Goal: Task Accomplishment & Management: Use online tool/utility

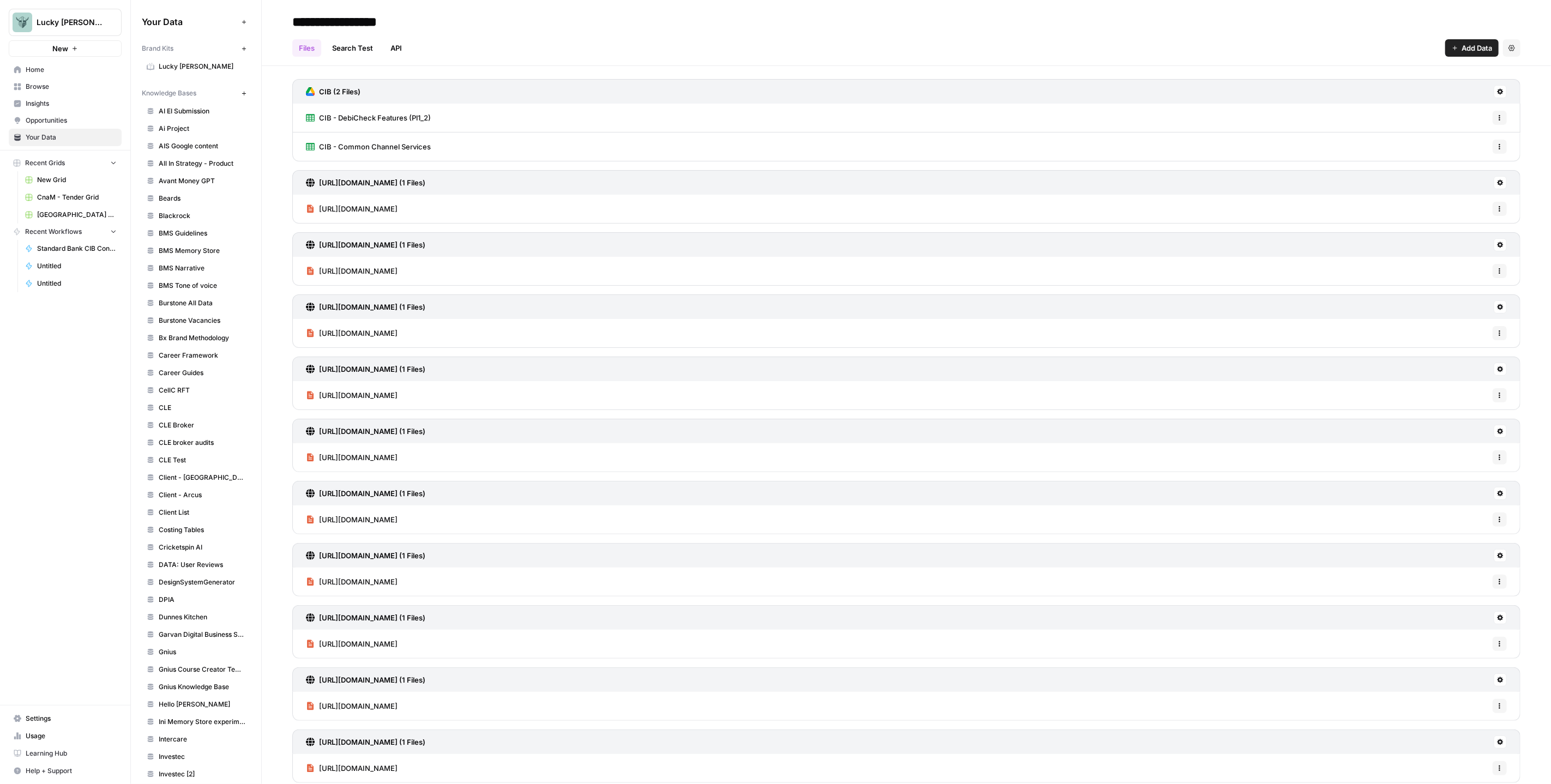
click at [1462, 43] on span "Add Data" at bounding box center [1477, 47] width 31 height 11
click at [1419, 126] on span "Import File from Google Drive" at bounding box center [1427, 127] width 99 height 11
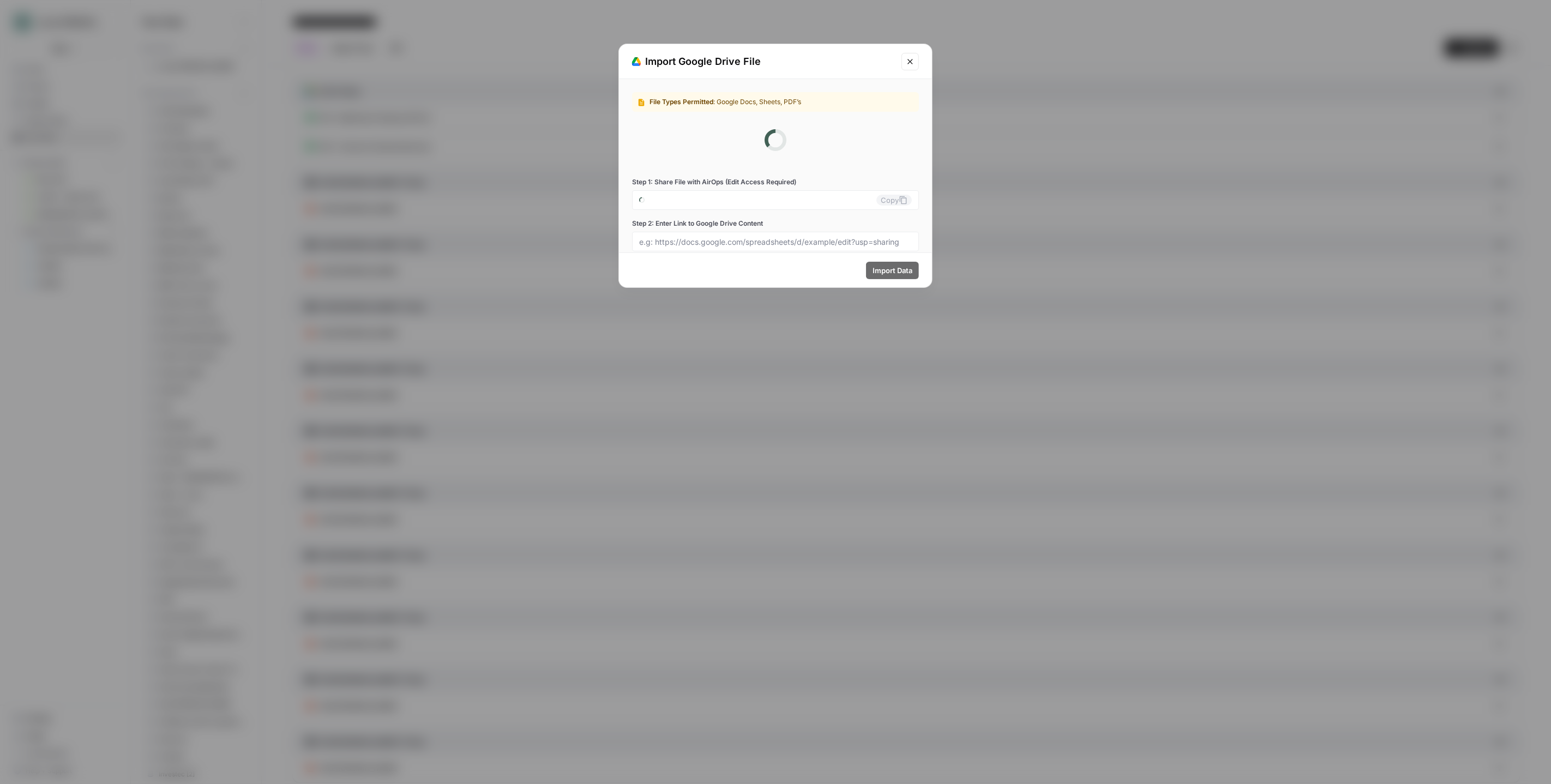
type input "[EMAIL_ADDRESS][PERSON_NAME][DOMAIN_NAME]"
click at [729, 156] on input "[EMAIL_ADDRESS][PERSON_NAME][DOMAIN_NAME]" at bounding box center [758, 152] width 237 height 10
click at [736, 150] on input "[EMAIL_ADDRESS][PERSON_NAME][DOMAIN_NAME]" at bounding box center [758, 152] width 237 height 10
click at [738, 199] on div at bounding box center [776, 193] width 287 height 19
click at [739, 196] on input "Step 2: Enter Link to Google Drive Content" at bounding box center [776, 194] width 273 height 10
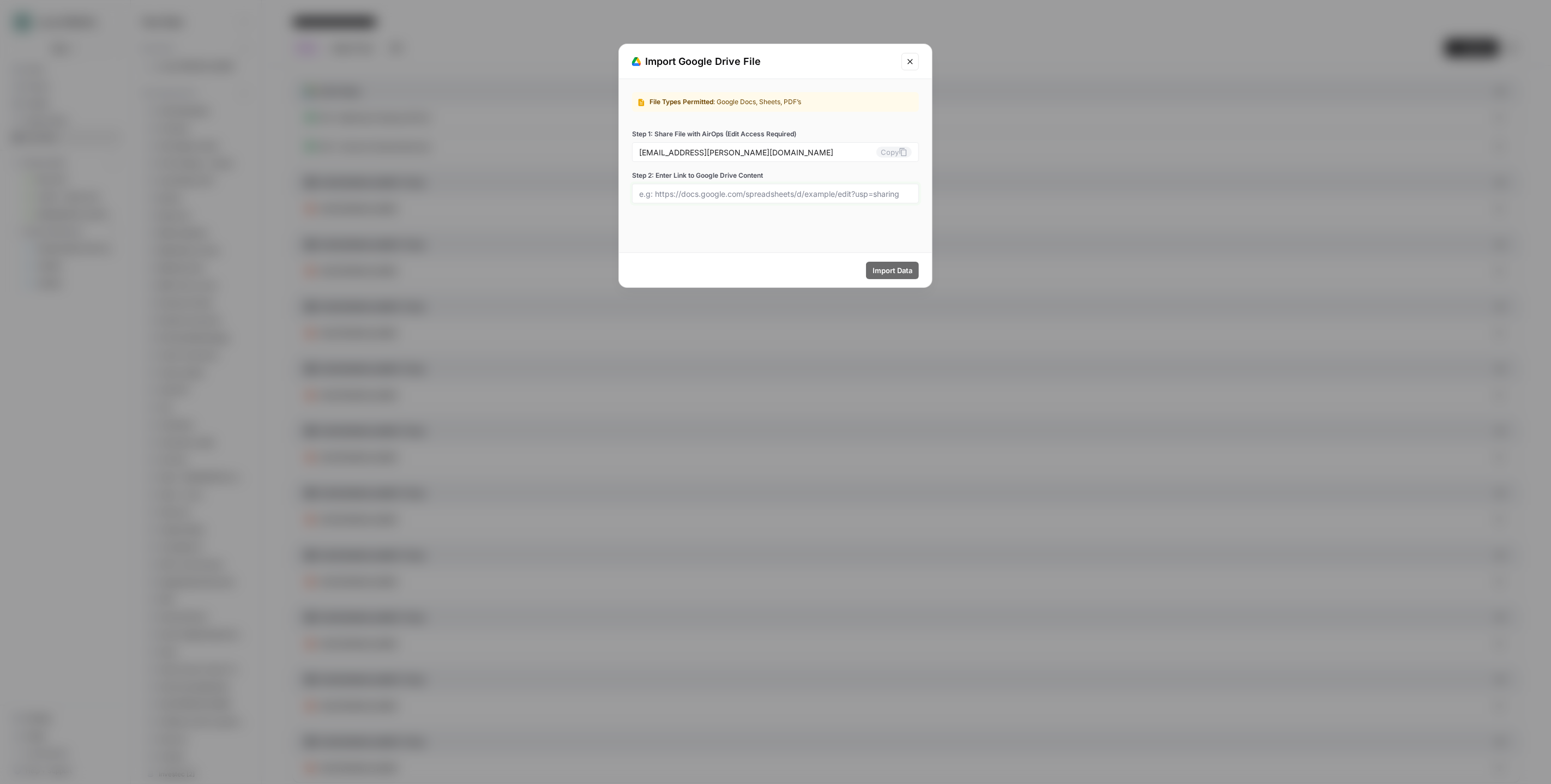
paste input "[URL][DOMAIN_NAME]"
type input "[URL][DOMAIN_NAME]"
click at [894, 151] on button "Copy" at bounding box center [894, 152] width 36 height 11
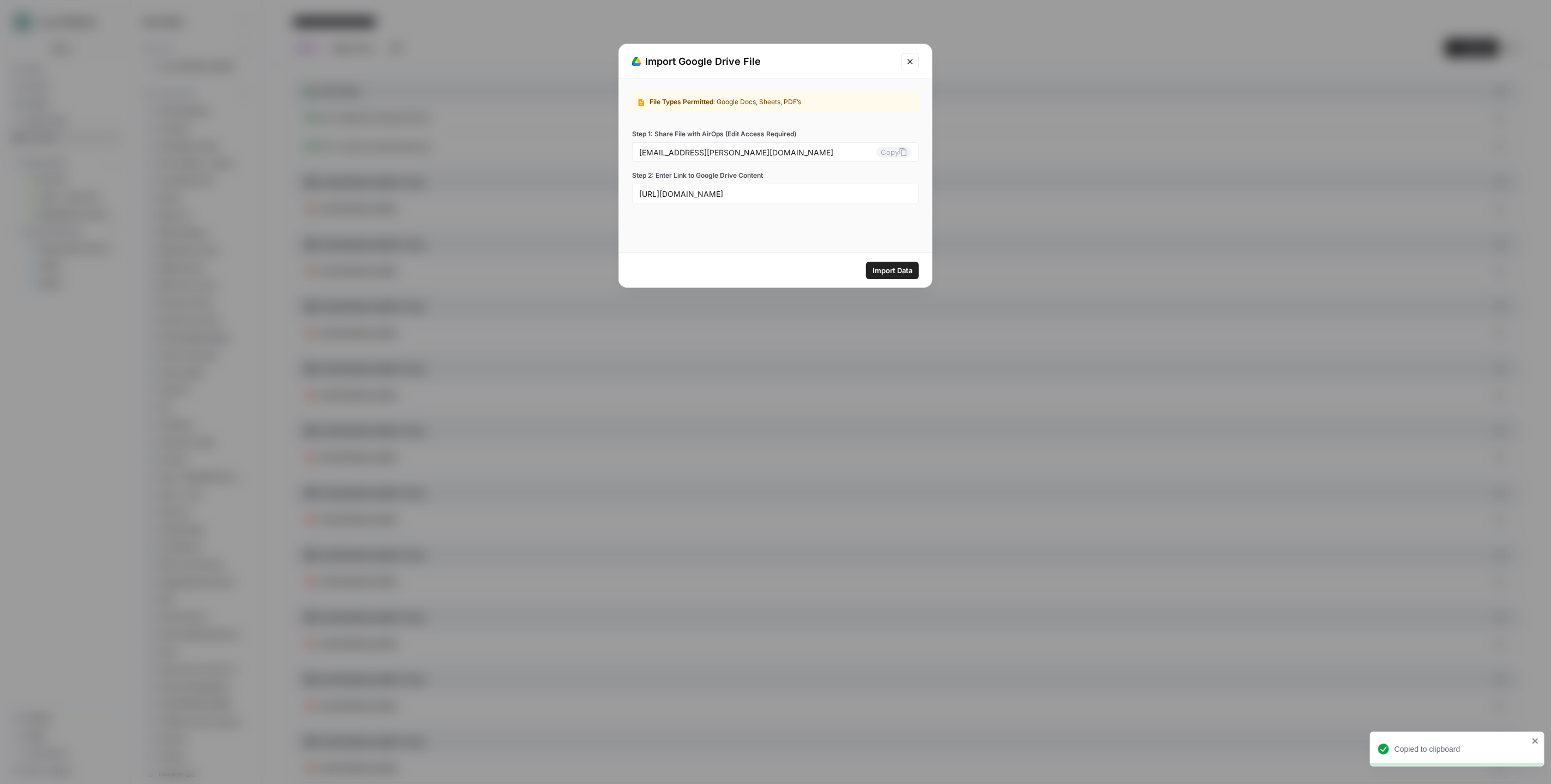
click at [907, 274] on span "Import Data" at bounding box center [892, 270] width 40 height 11
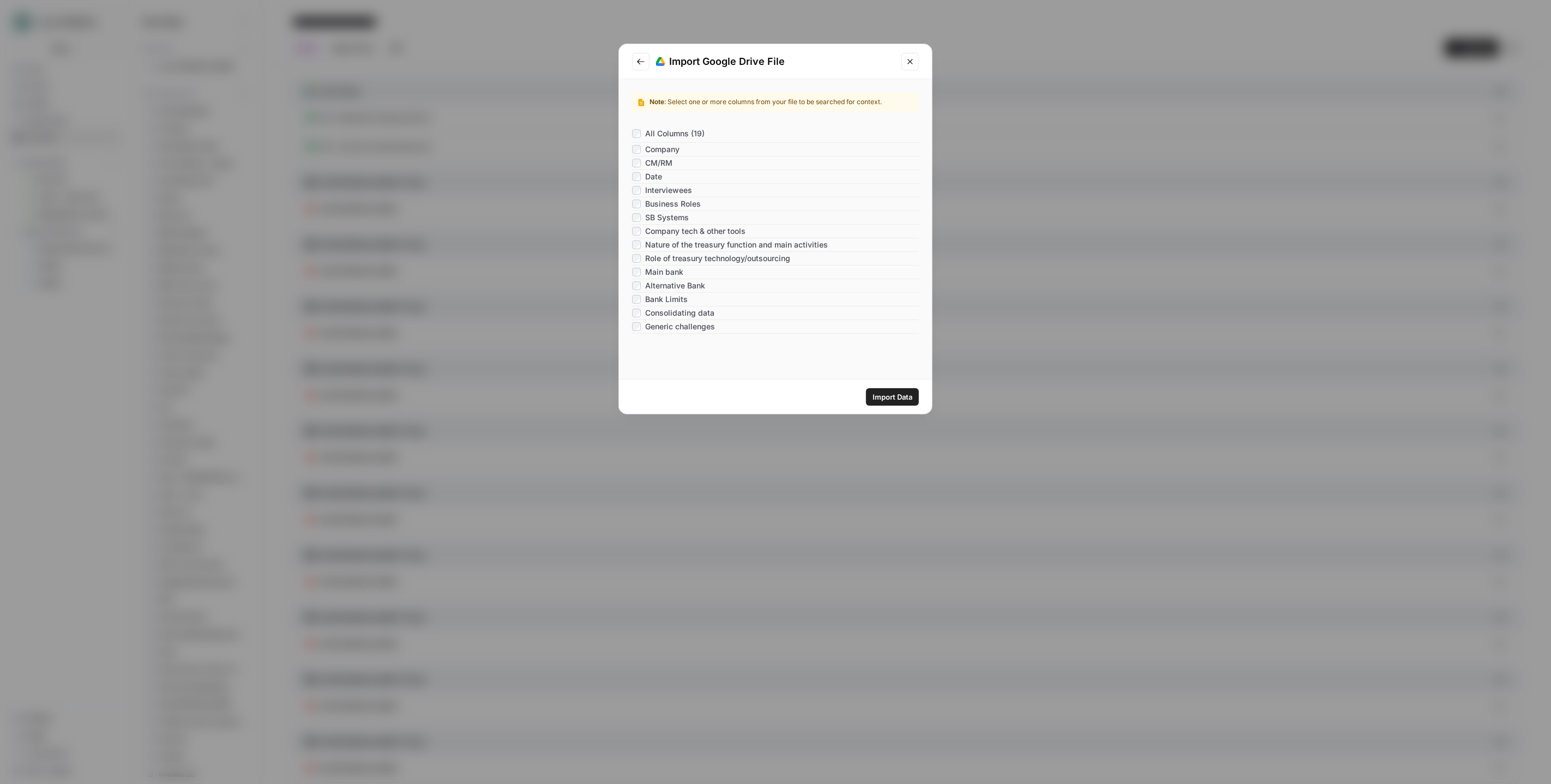
click at [894, 395] on span "Import Data" at bounding box center [892, 397] width 40 height 11
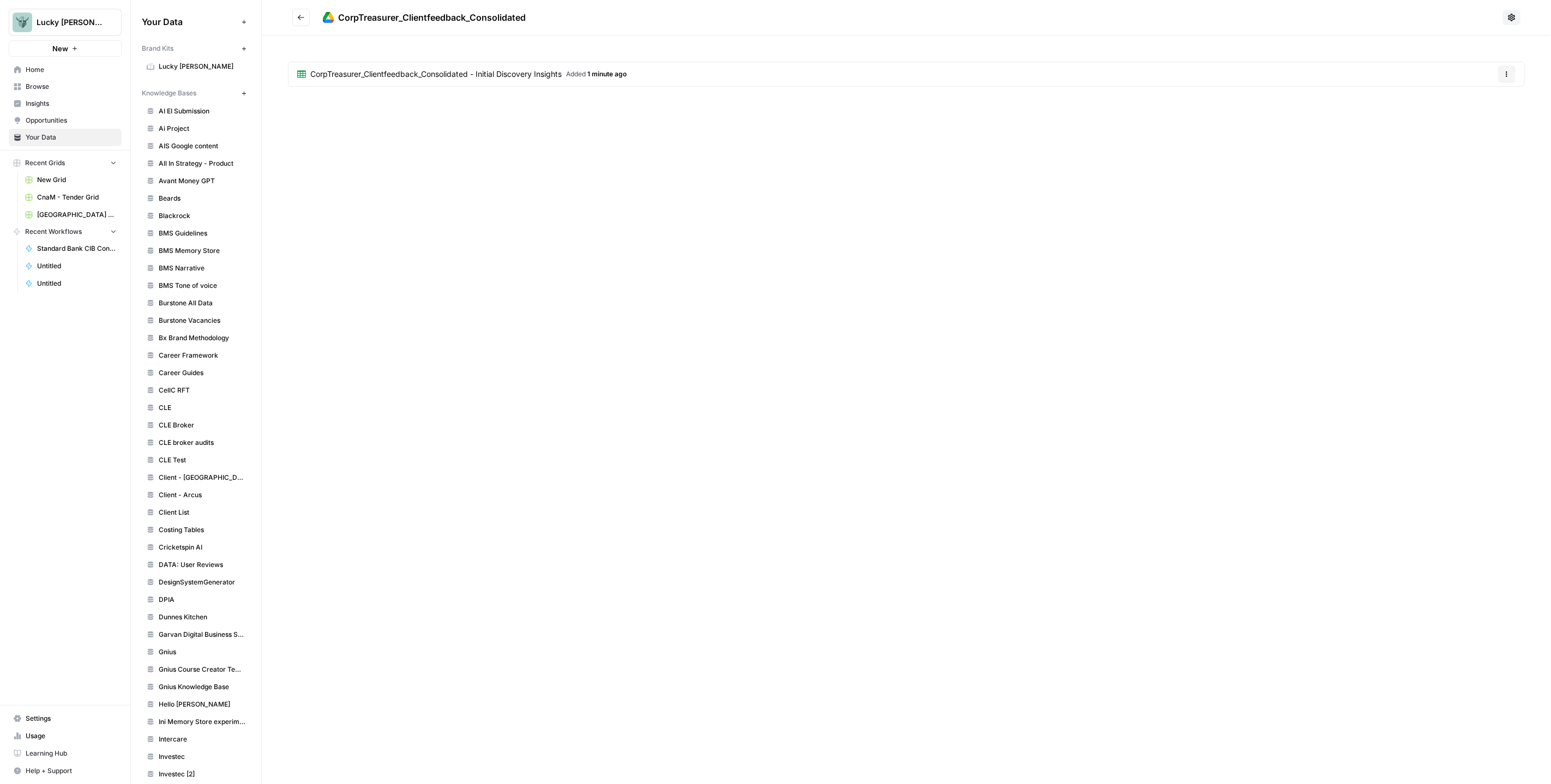
click at [305, 19] on button "Go back" at bounding box center [301, 18] width 18 height 18
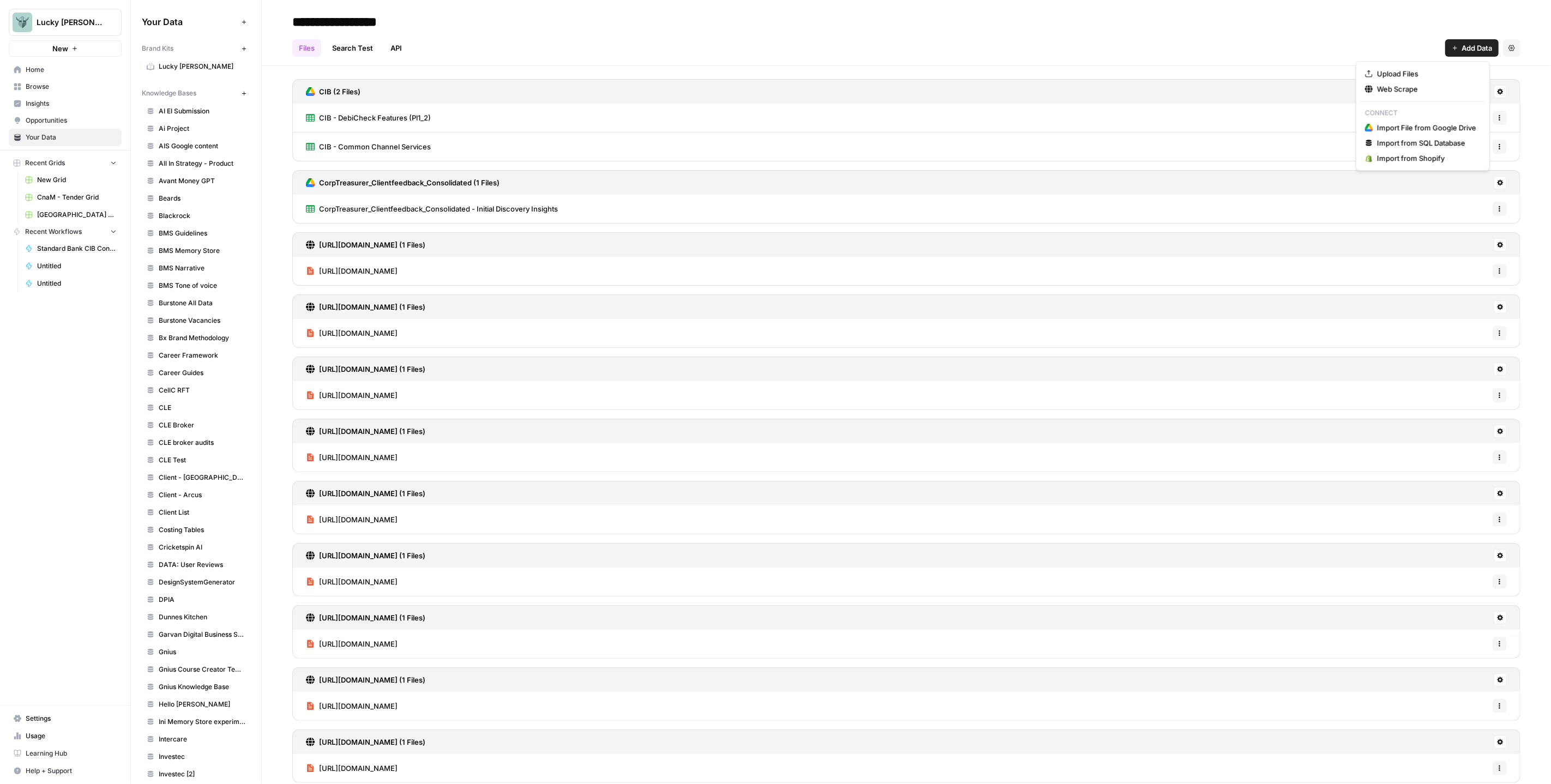
click at [1452, 48] on icon "button" at bounding box center [1455, 48] width 6 height 6
click at [1429, 123] on span "Import File from Google Drive" at bounding box center [1427, 127] width 99 height 11
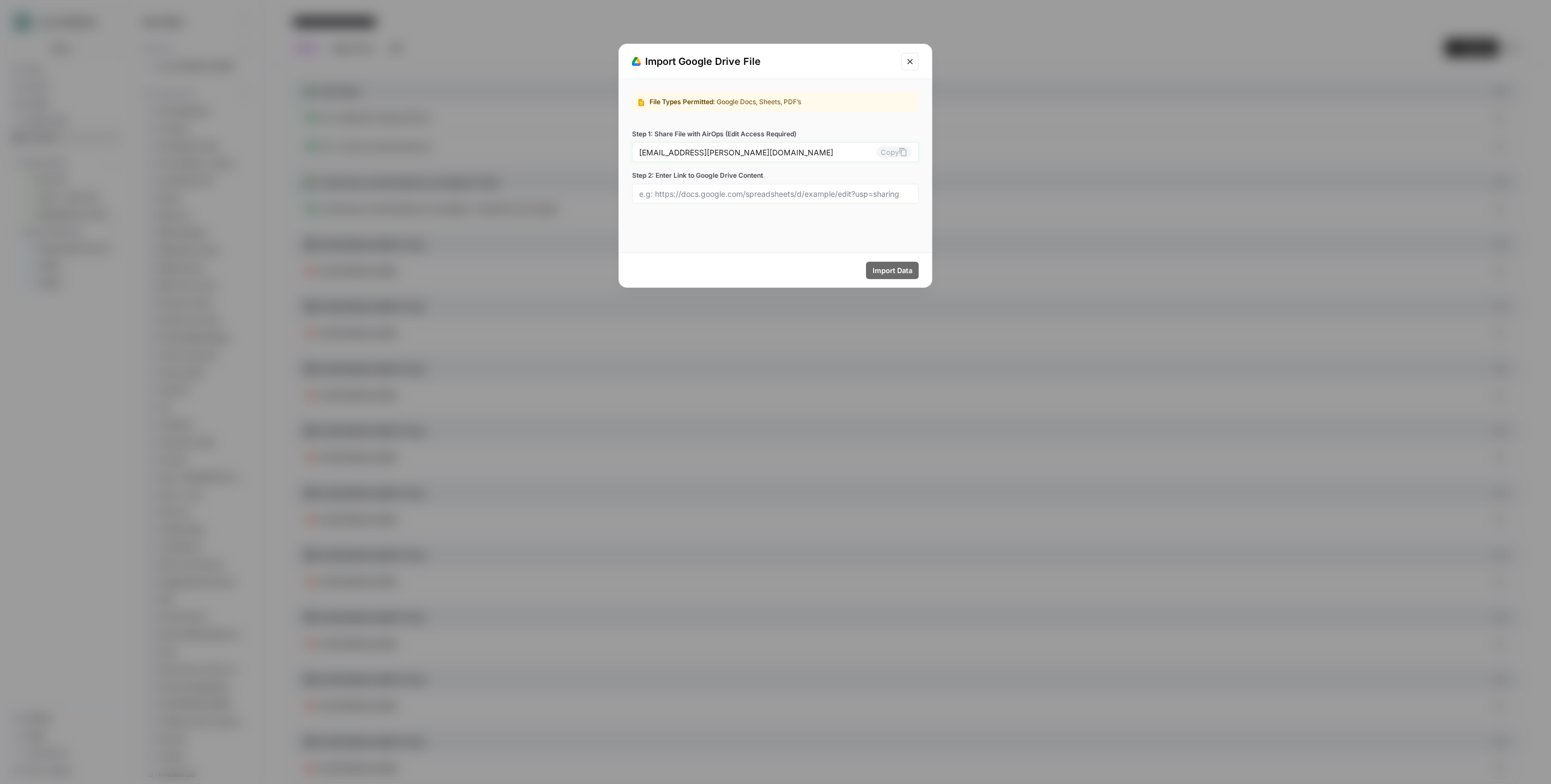
click at [902, 151] on icon at bounding box center [903, 153] width 7 height 8
click at [774, 187] on div at bounding box center [776, 193] width 287 height 19
click at [799, 190] on input "Step 2: Enter Link to Google Drive Content" at bounding box center [776, 194] width 273 height 10
paste input "[URL][DOMAIN_NAME]"
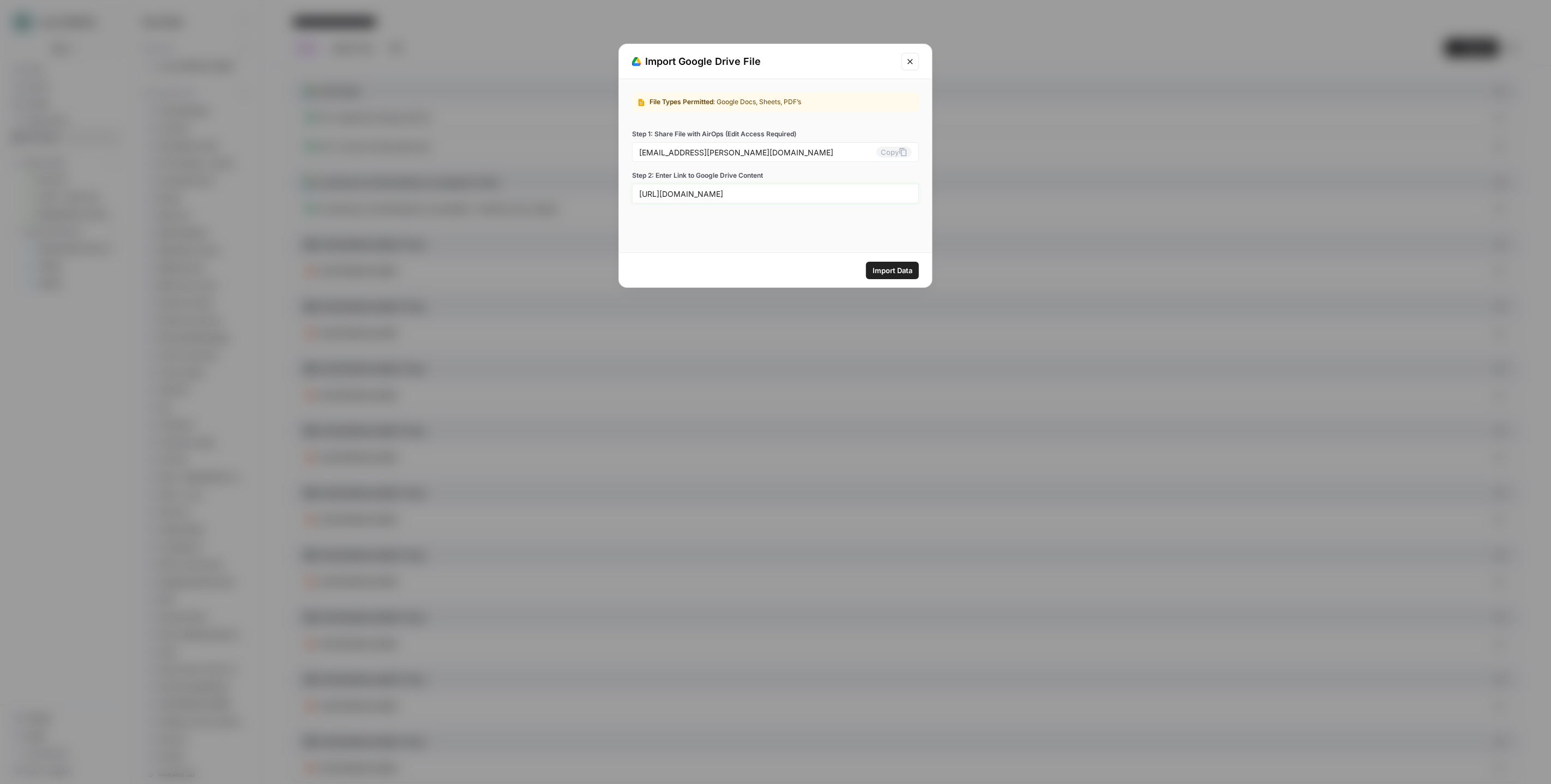
type input "[URL][DOMAIN_NAME]"
click at [894, 269] on span "Import Data" at bounding box center [892, 270] width 40 height 11
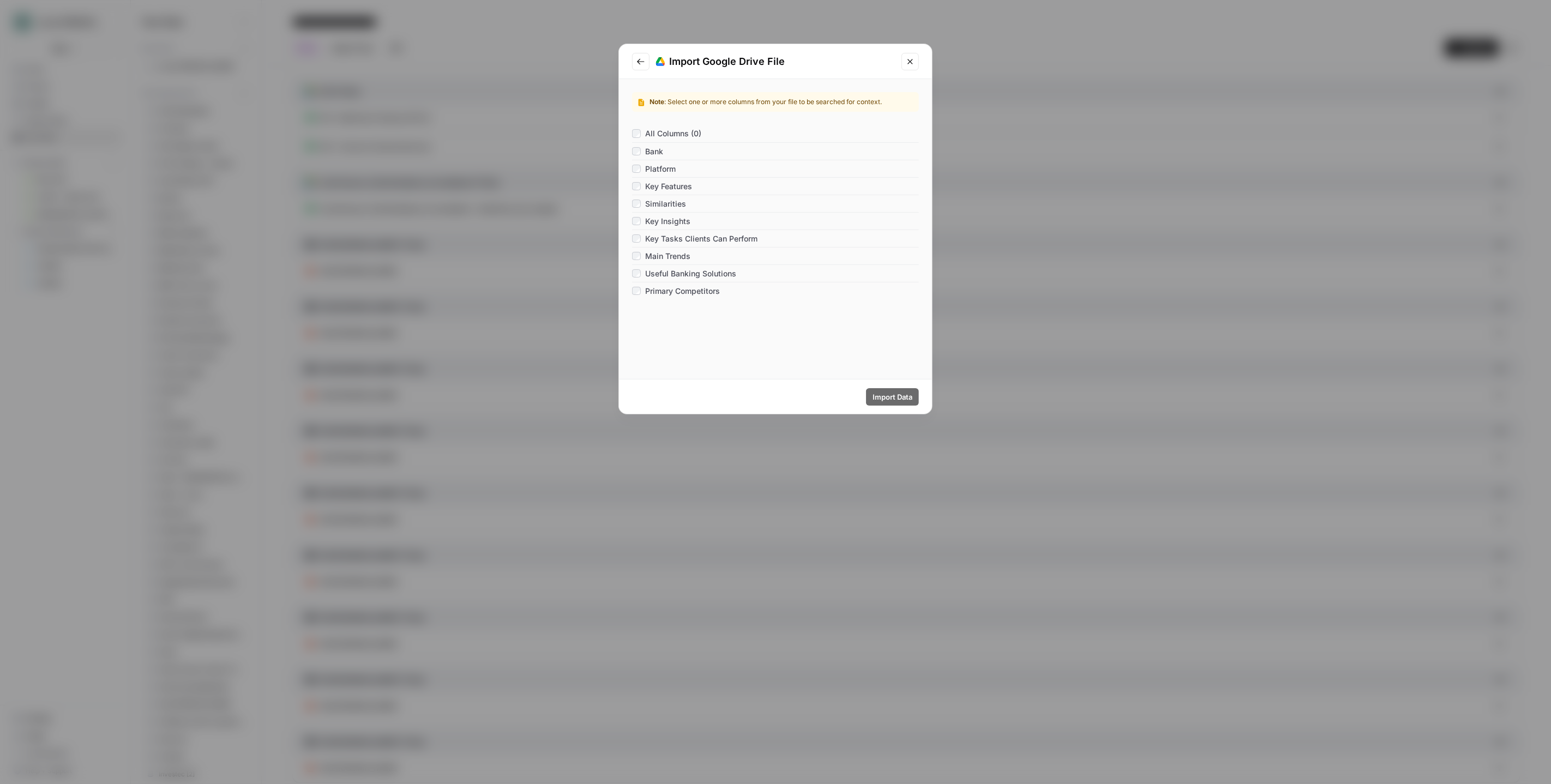
click at [662, 129] on span "All Columns (0)" at bounding box center [673, 133] width 56 height 11
click at [905, 392] on span "Import Data" at bounding box center [892, 397] width 40 height 11
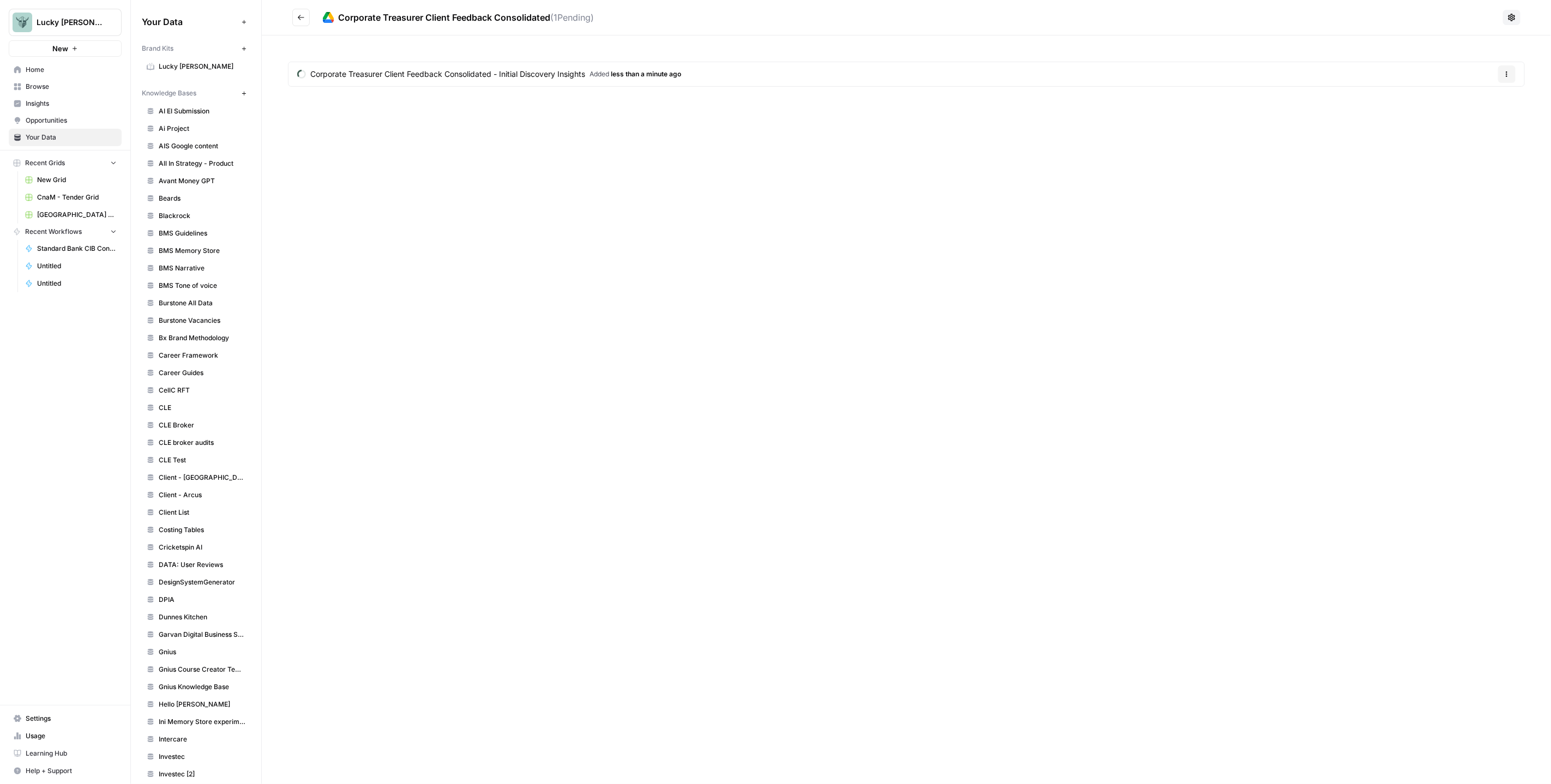
click at [298, 14] on icon "Go back" at bounding box center [300, 17] width 7 height 7
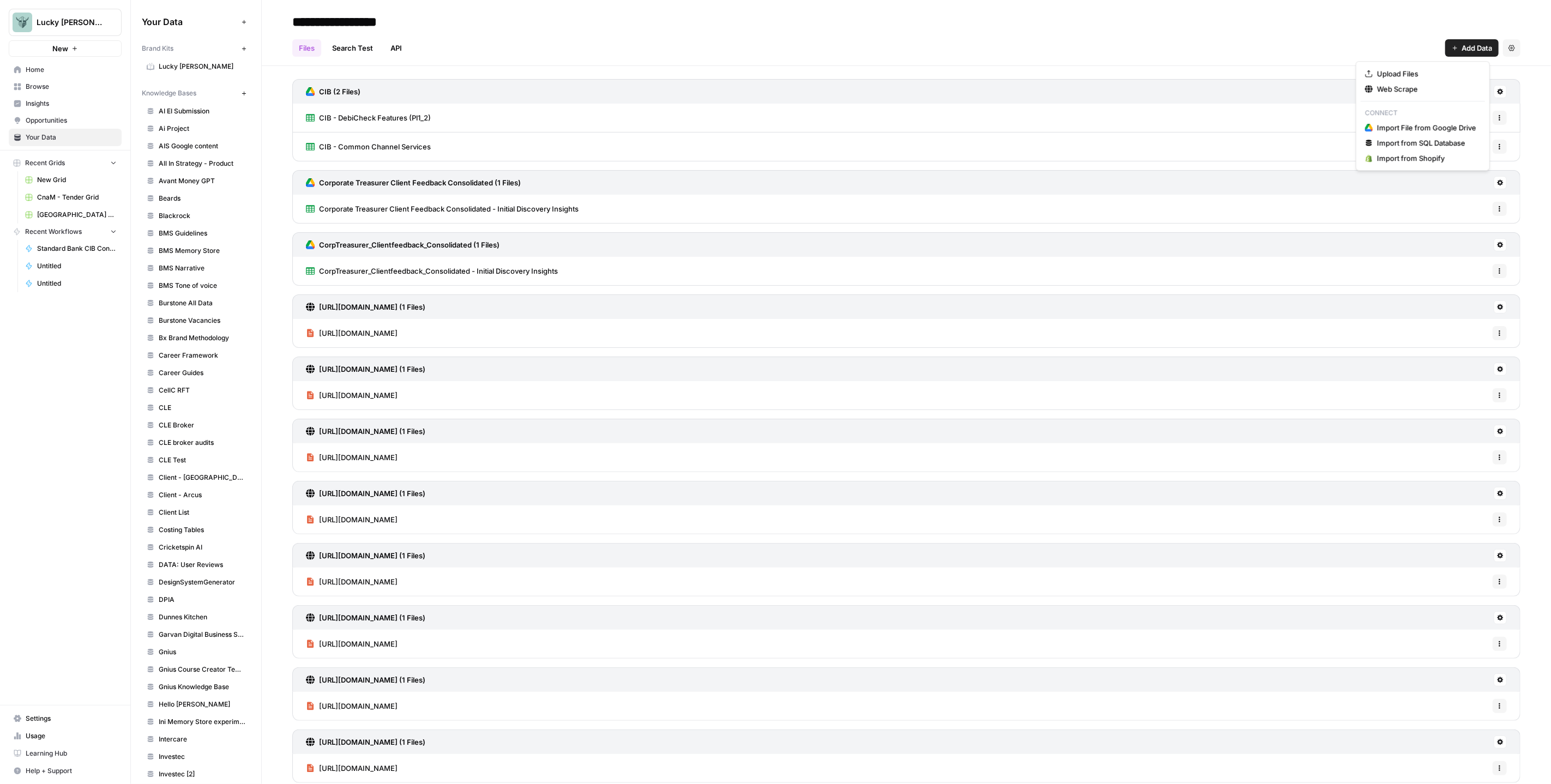
click at [1465, 41] on button "Add Data" at bounding box center [1472, 48] width 54 height 18
click at [1405, 123] on span "Import File from Google Drive" at bounding box center [1427, 127] width 99 height 11
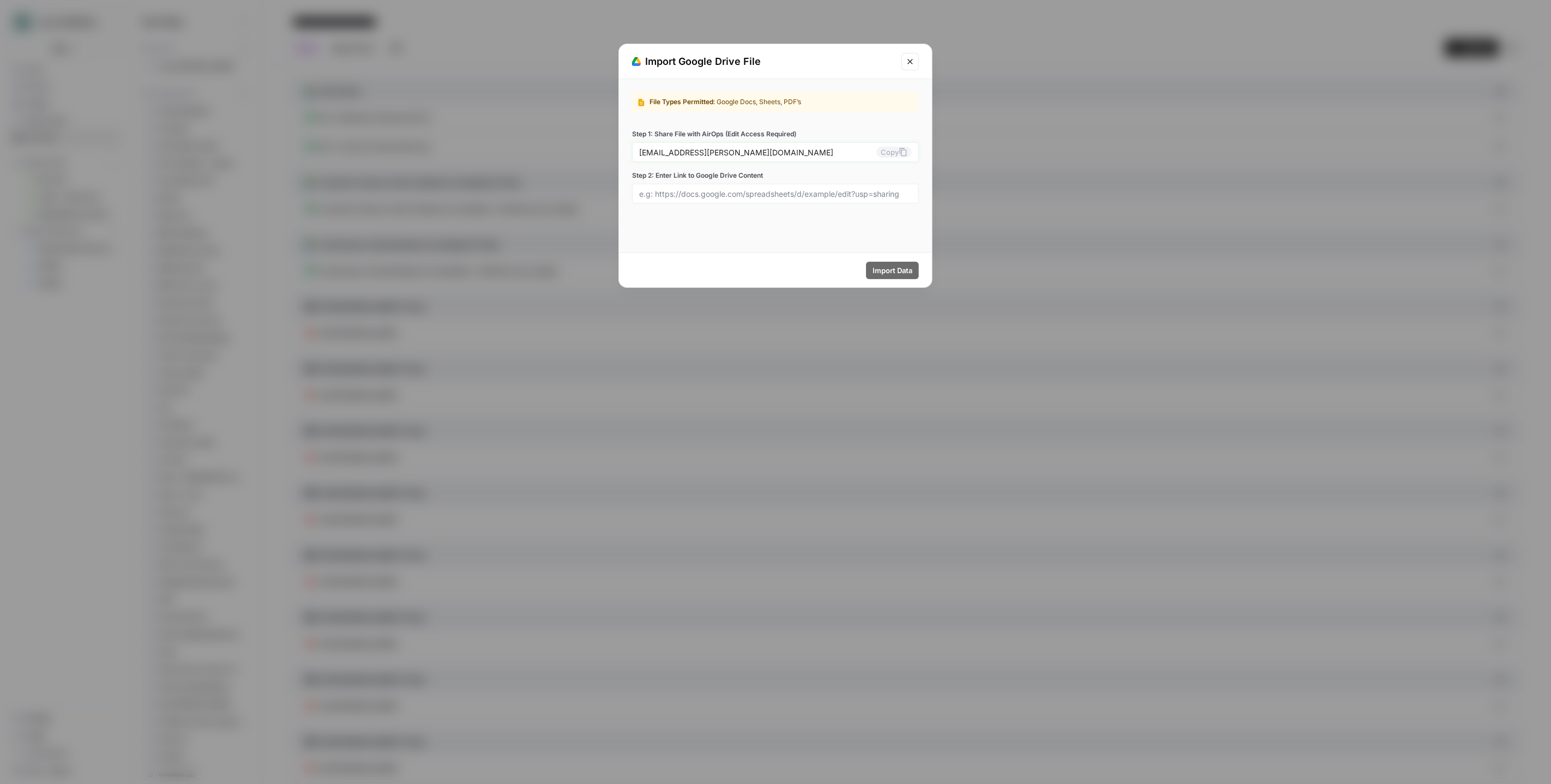
click at [896, 153] on button "Copy" at bounding box center [894, 152] width 36 height 11
click at [864, 189] on input "Step 2: Enter Link to Google Drive Content" at bounding box center [776, 194] width 273 height 10
paste input "[URL][DOMAIN_NAME]"
type input "[URL][DOMAIN_NAME]"
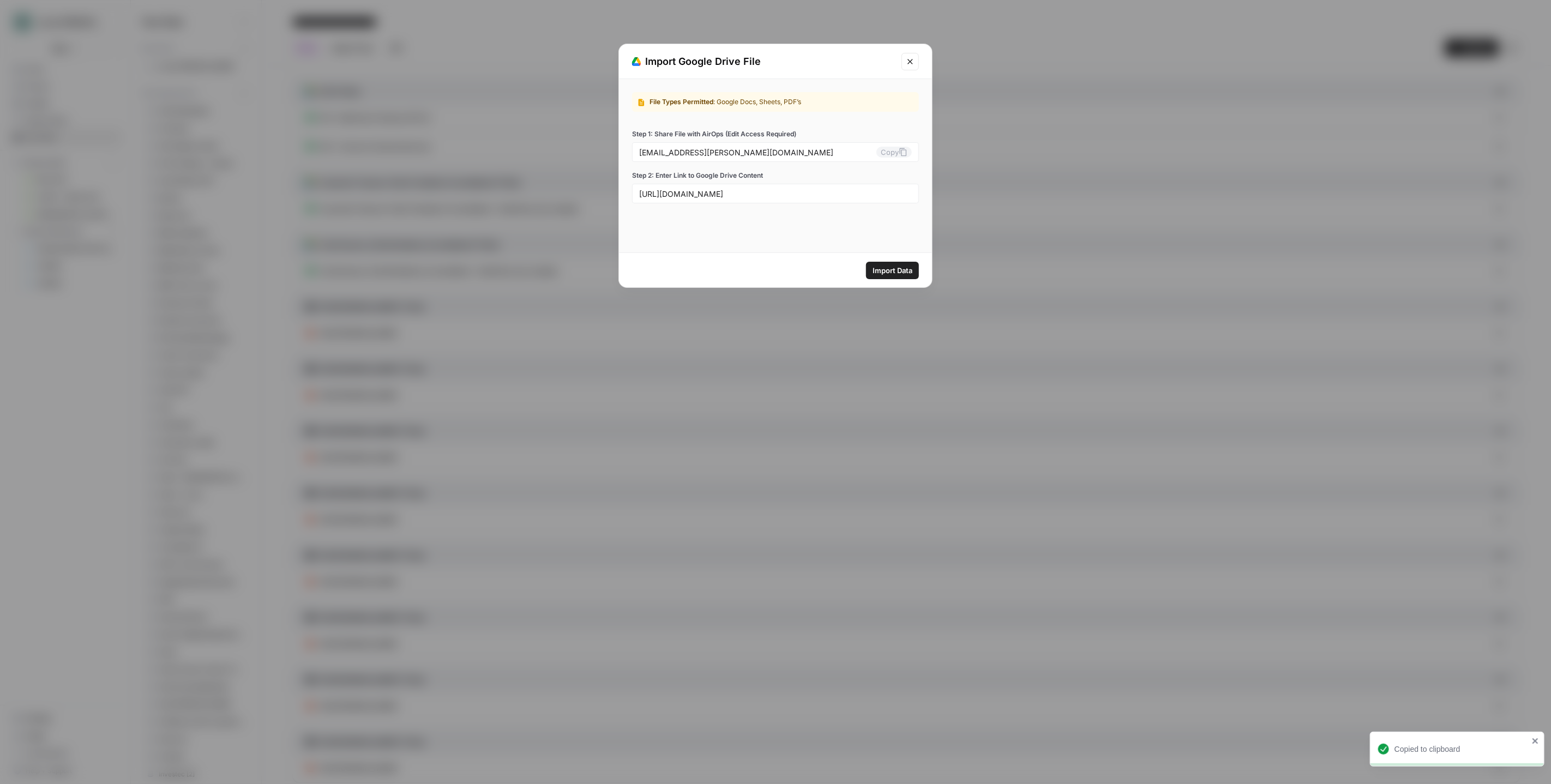
click at [906, 266] on span "Import Data" at bounding box center [892, 270] width 40 height 11
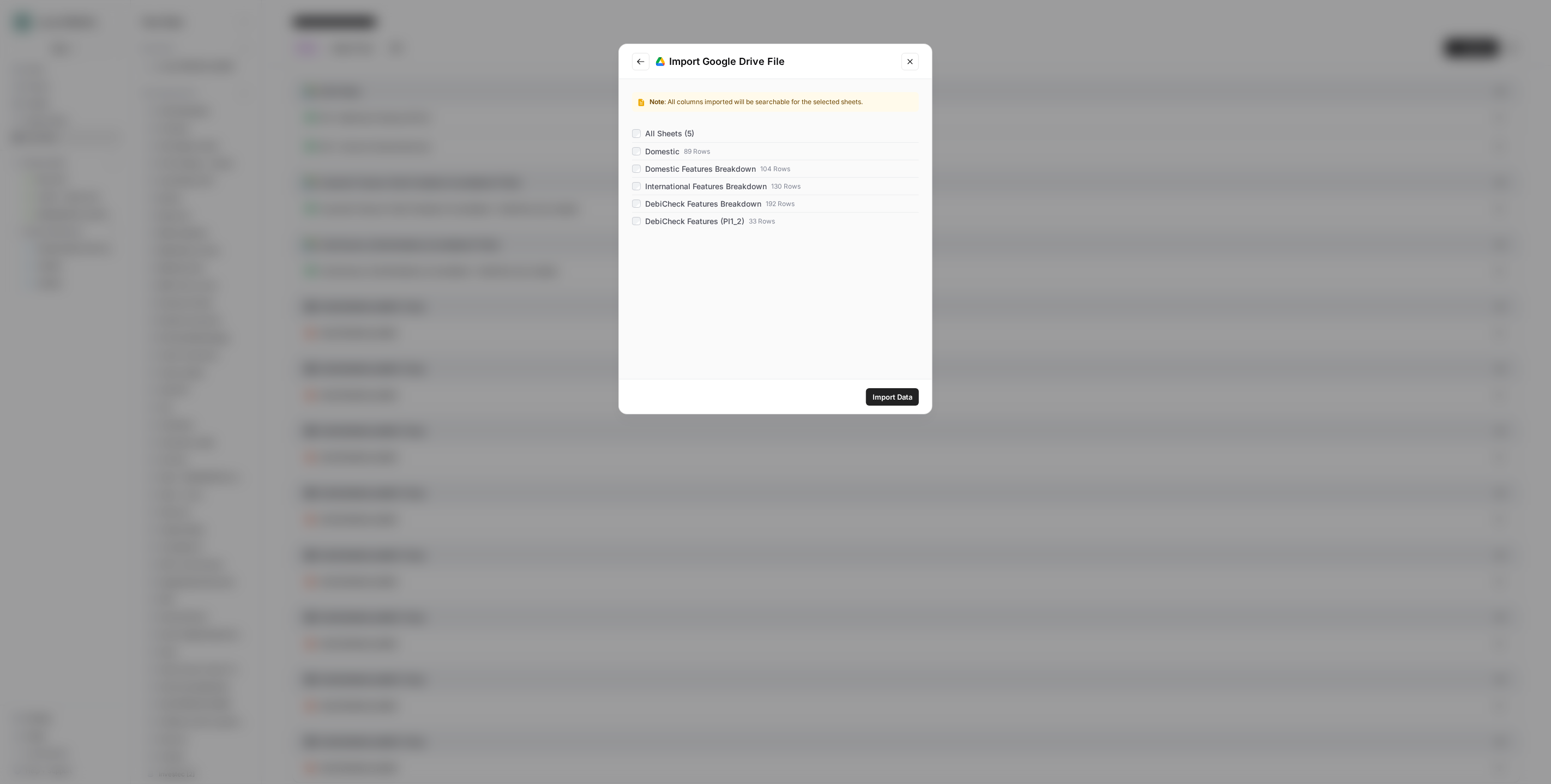
click at [889, 396] on span "Import Data" at bounding box center [892, 397] width 40 height 11
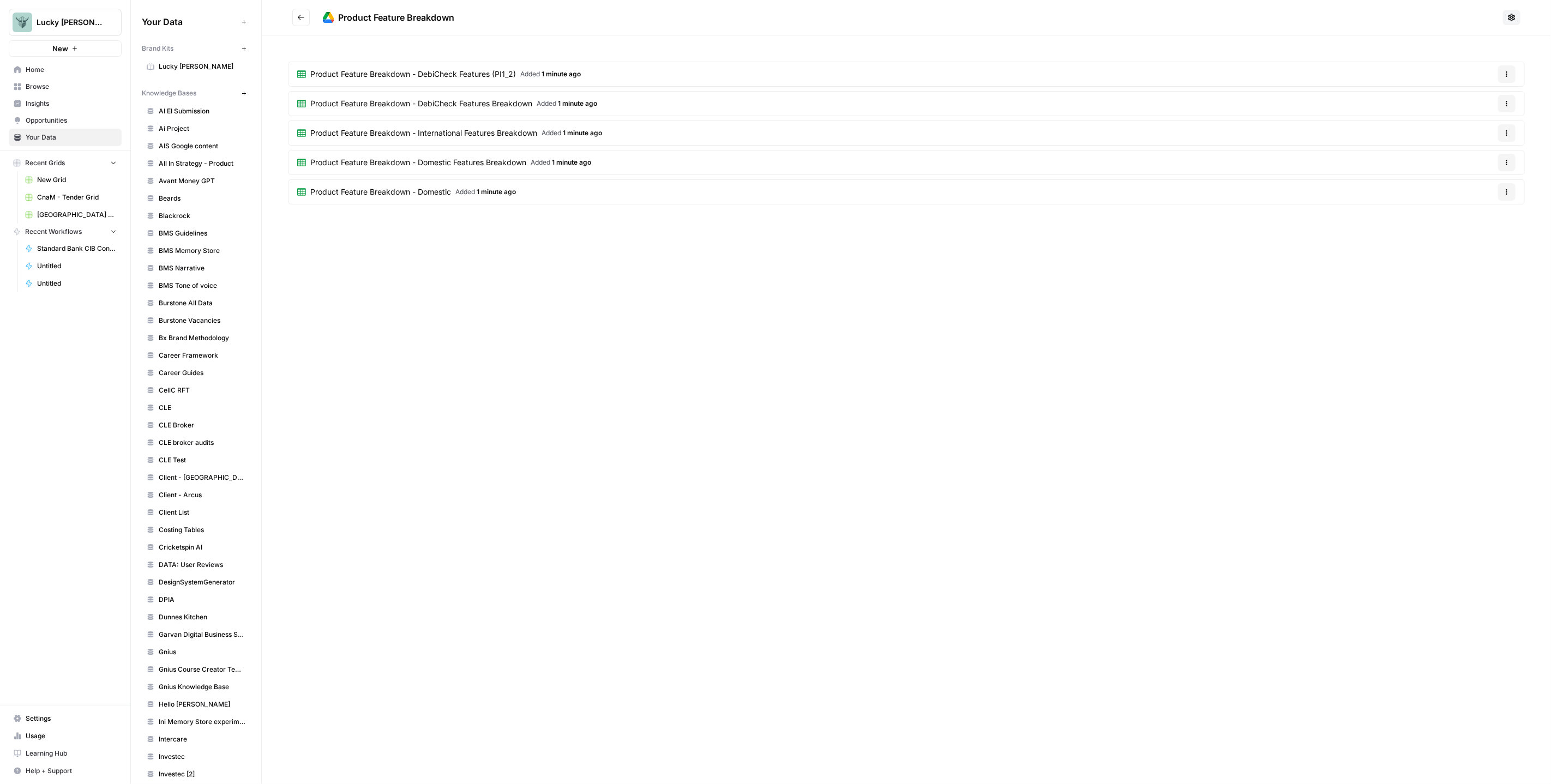
click at [305, 17] on button "Go back" at bounding box center [301, 18] width 18 height 18
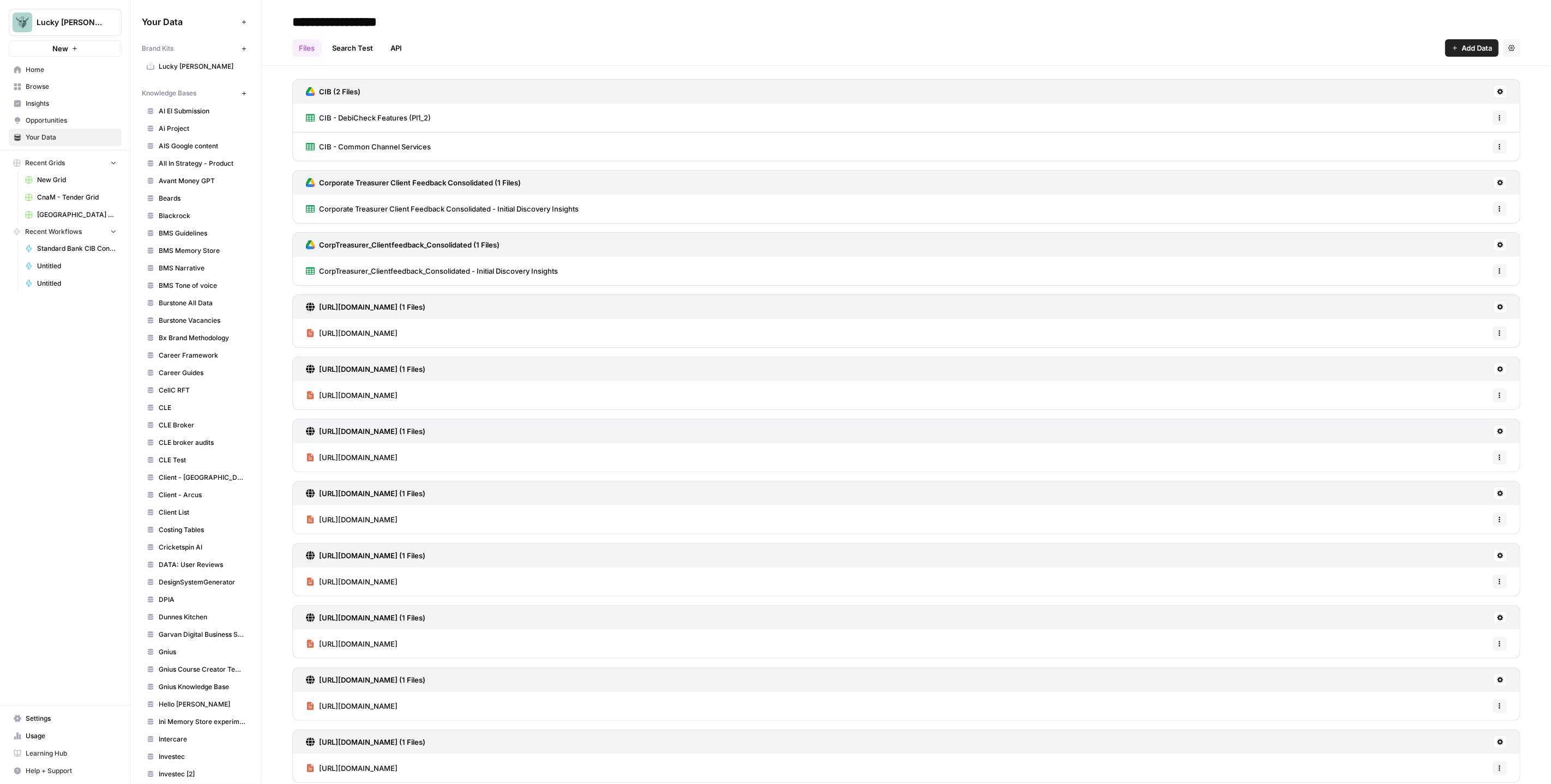
click at [1446, 44] on button "Add Data" at bounding box center [1472, 48] width 54 height 18
click at [1424, 127] on span "Import File from Google Drive" at bounding box center [1427, 127] width 99 height 11
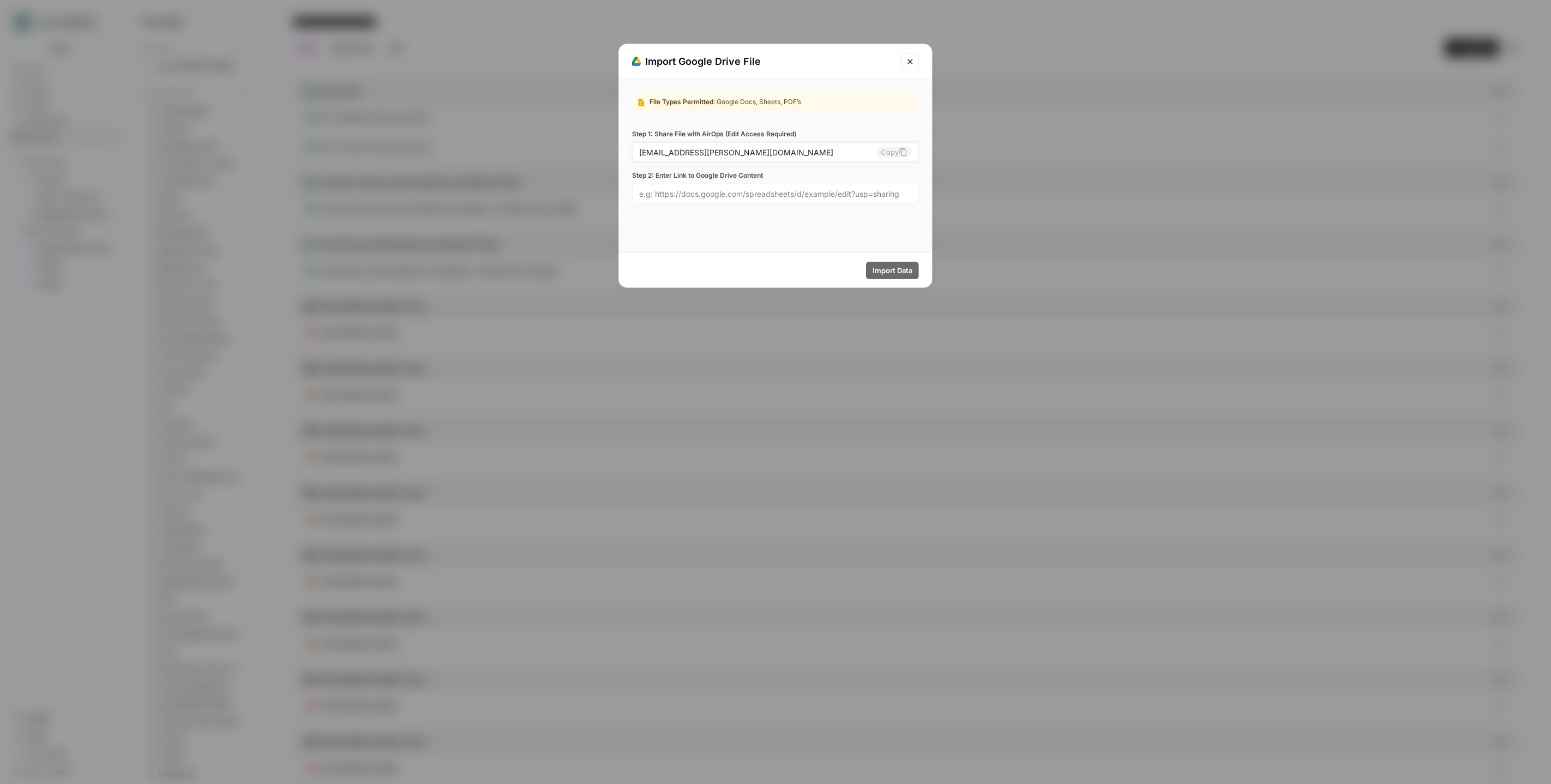
click at [896, 149] on button "Copy" at bounding box center [894, 152] width 36 height 11
click at [722, 200] on div at bounding box center [776, 193] width 287 height 19
click at [732, 192] on input "Step 2: Enter Link to Google Drive Content" at bounding box center [776, 194] width 273 height 10
paste input "[URL][DOMAIN_NAME]"
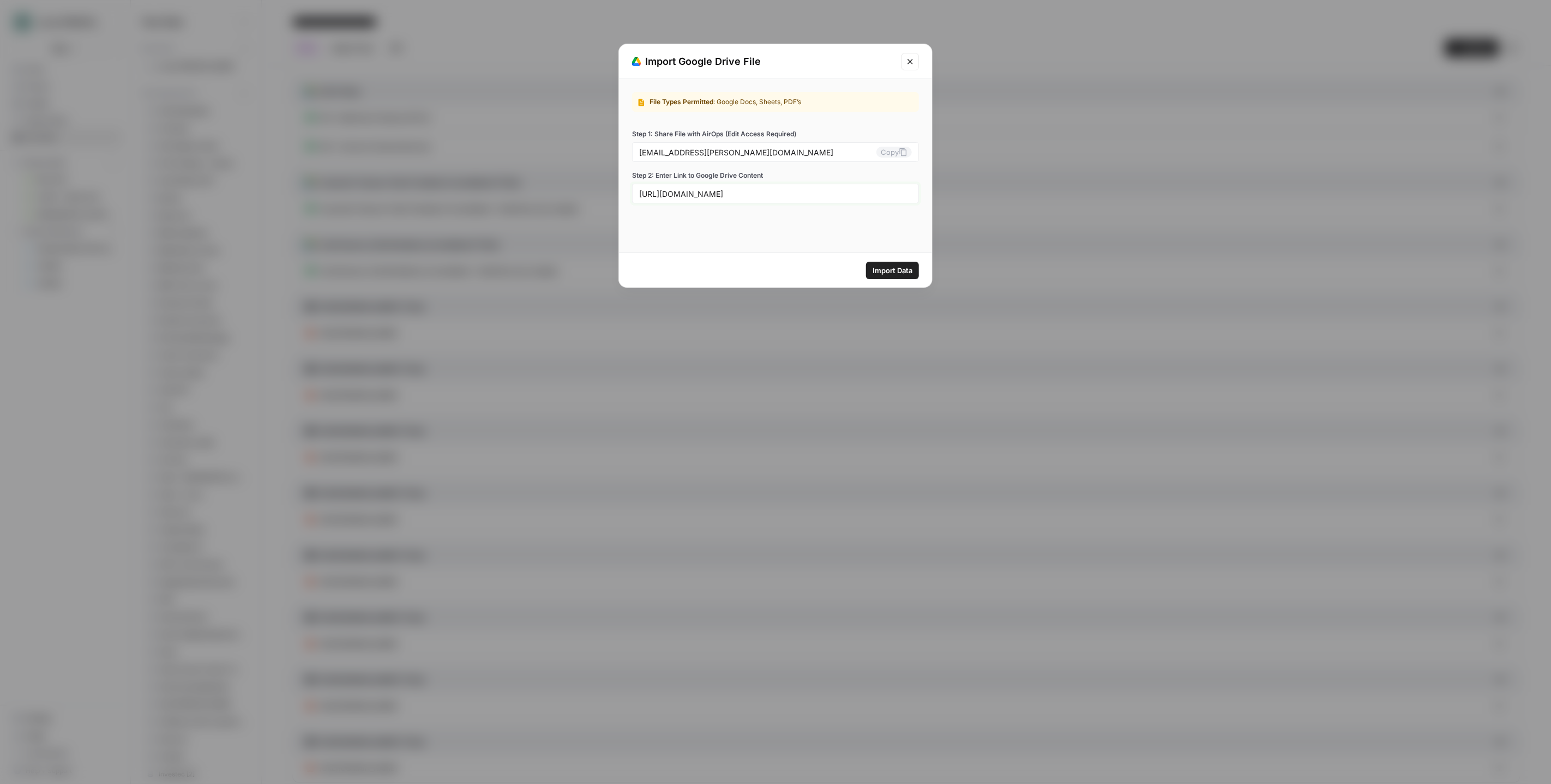
type input "[URL][DOMAIN_NAME]"
click at [903, 271] on span "Import Data" at bounding box center [892, 270] width 40 height 11
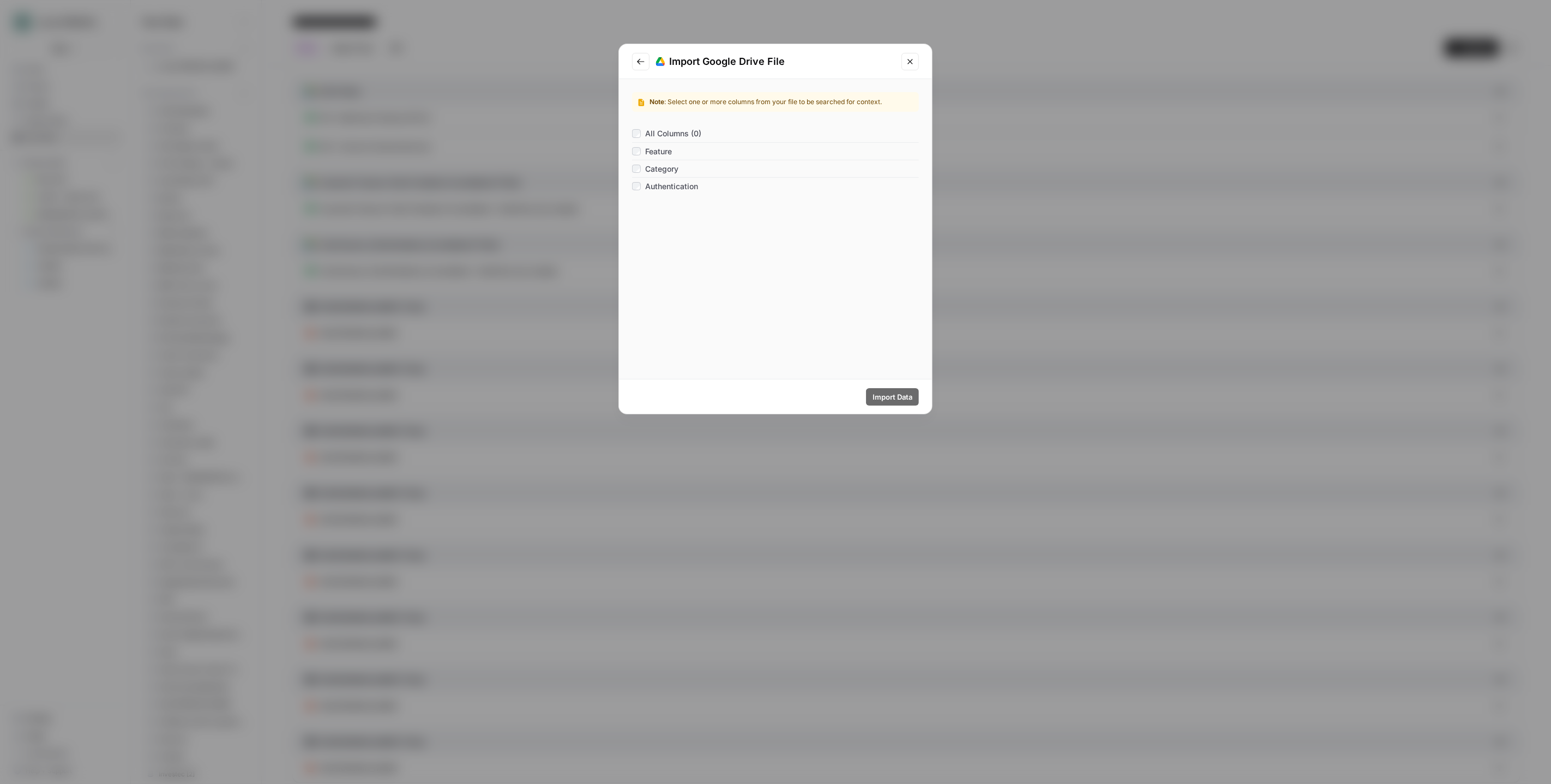
click at [645, 132] on span "All Columns (0)" at bounding box center [673, 133] width 56 height 11
click at [898, 395] on span "Import Data" at bounding box center [892, 397] width 40 height 11
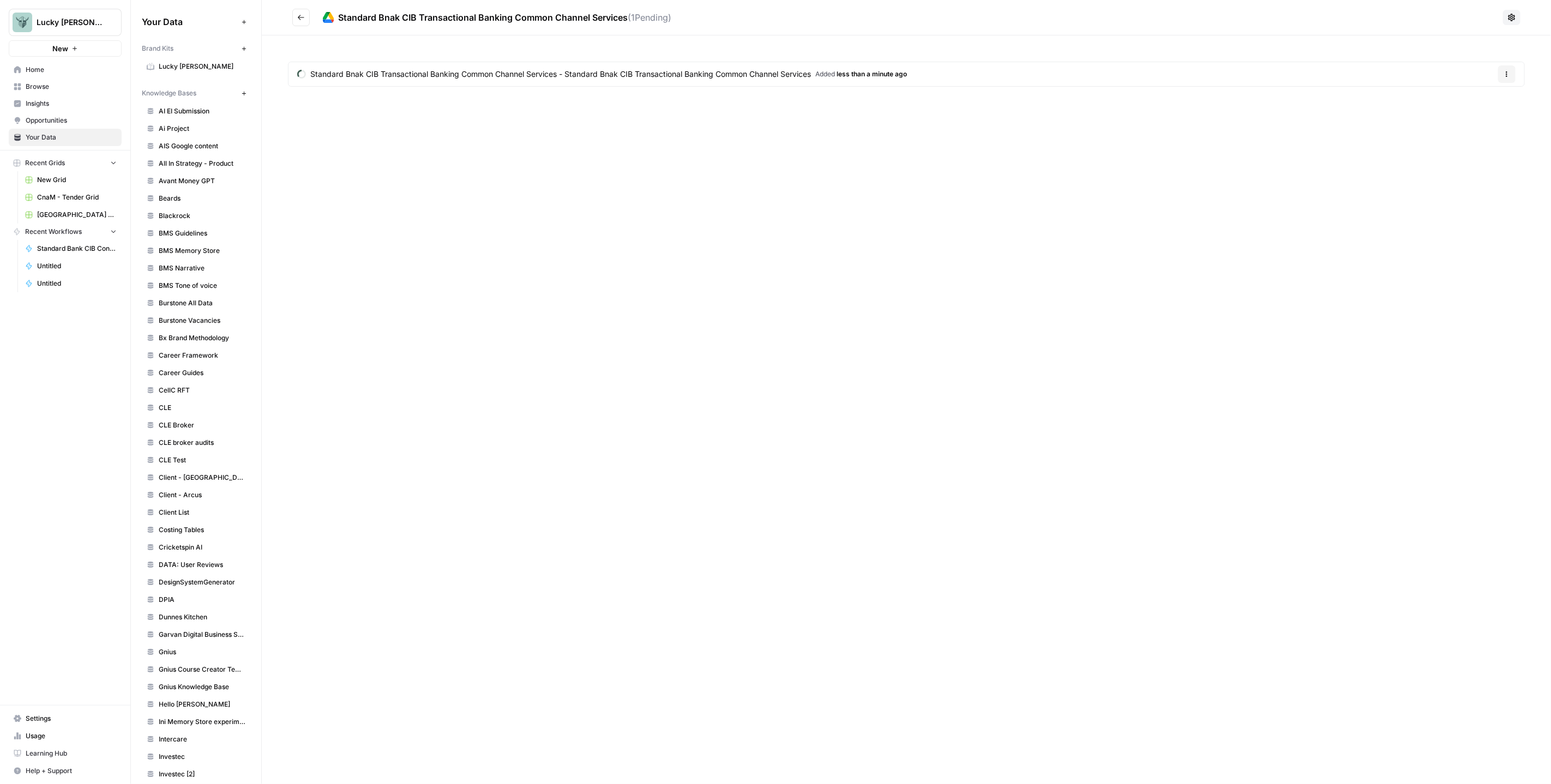
click at [302, 14] on icon "Go back" at bounding box center [300, 17] width 7 height 7
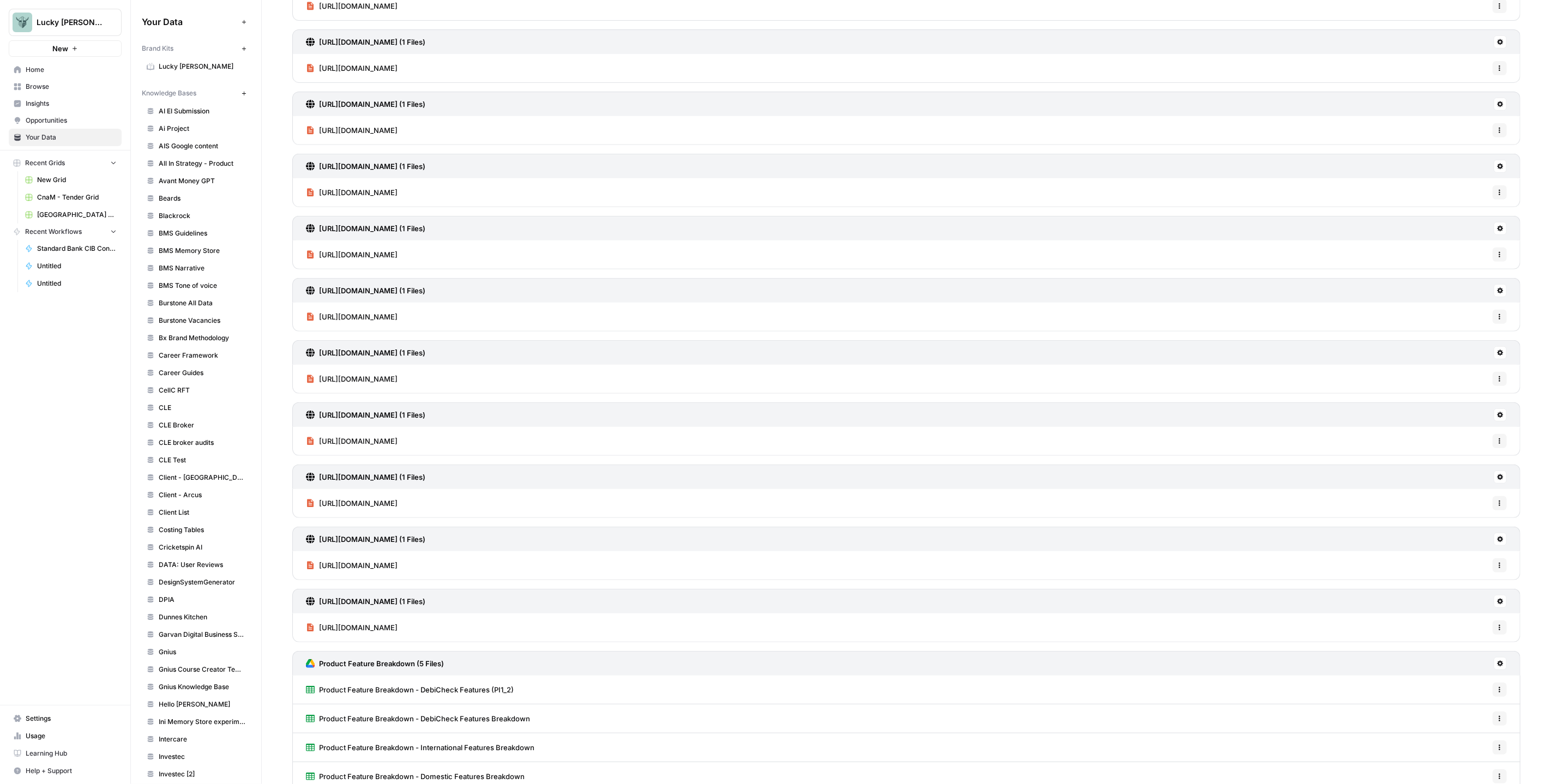
scroll to position [630, 0]
